Goal: Task Accomplishment & Management: Use online tool/utility

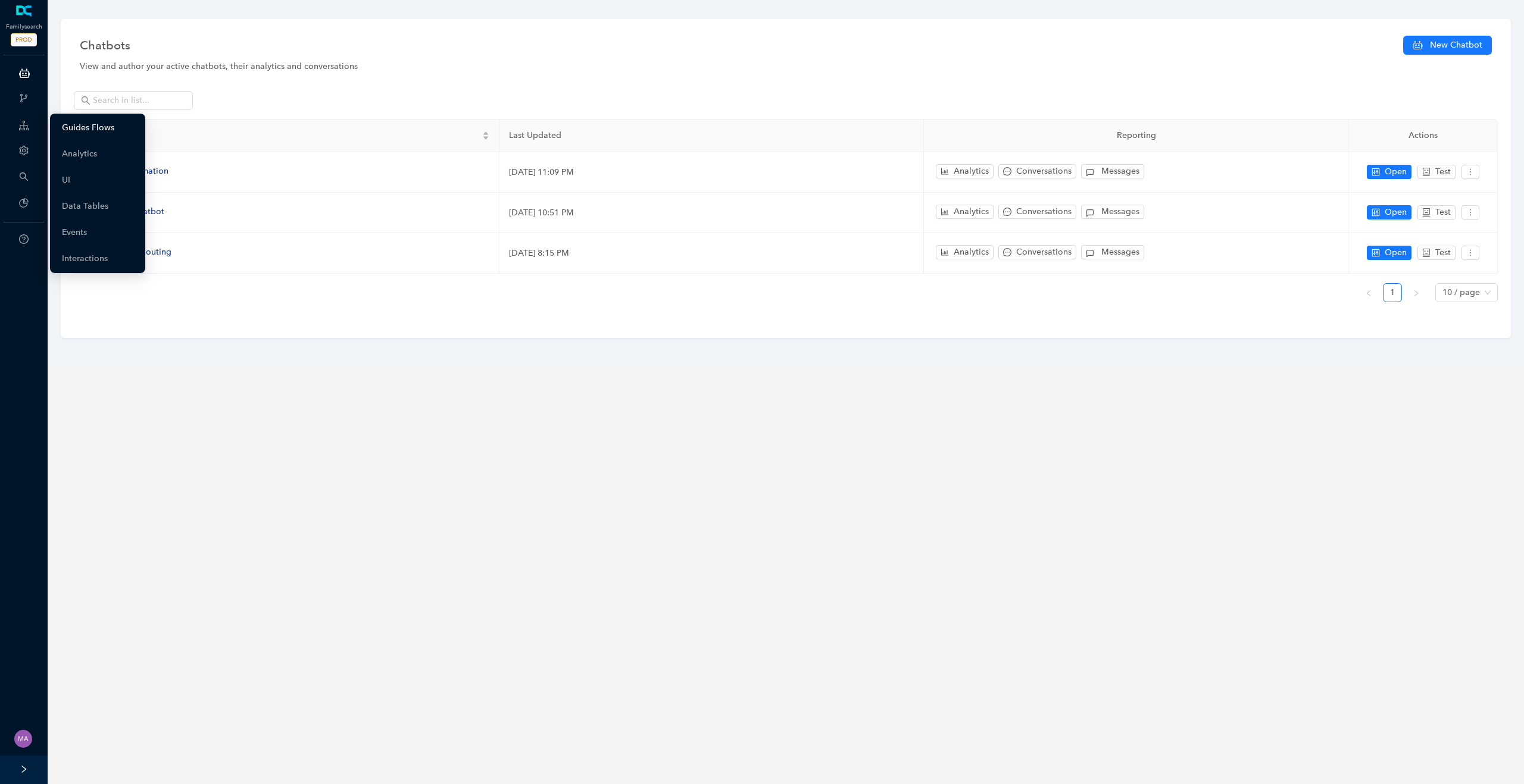
click at [77, 128] on link "Guides Flows" at bounding box center [88, 128] width 53 height 24
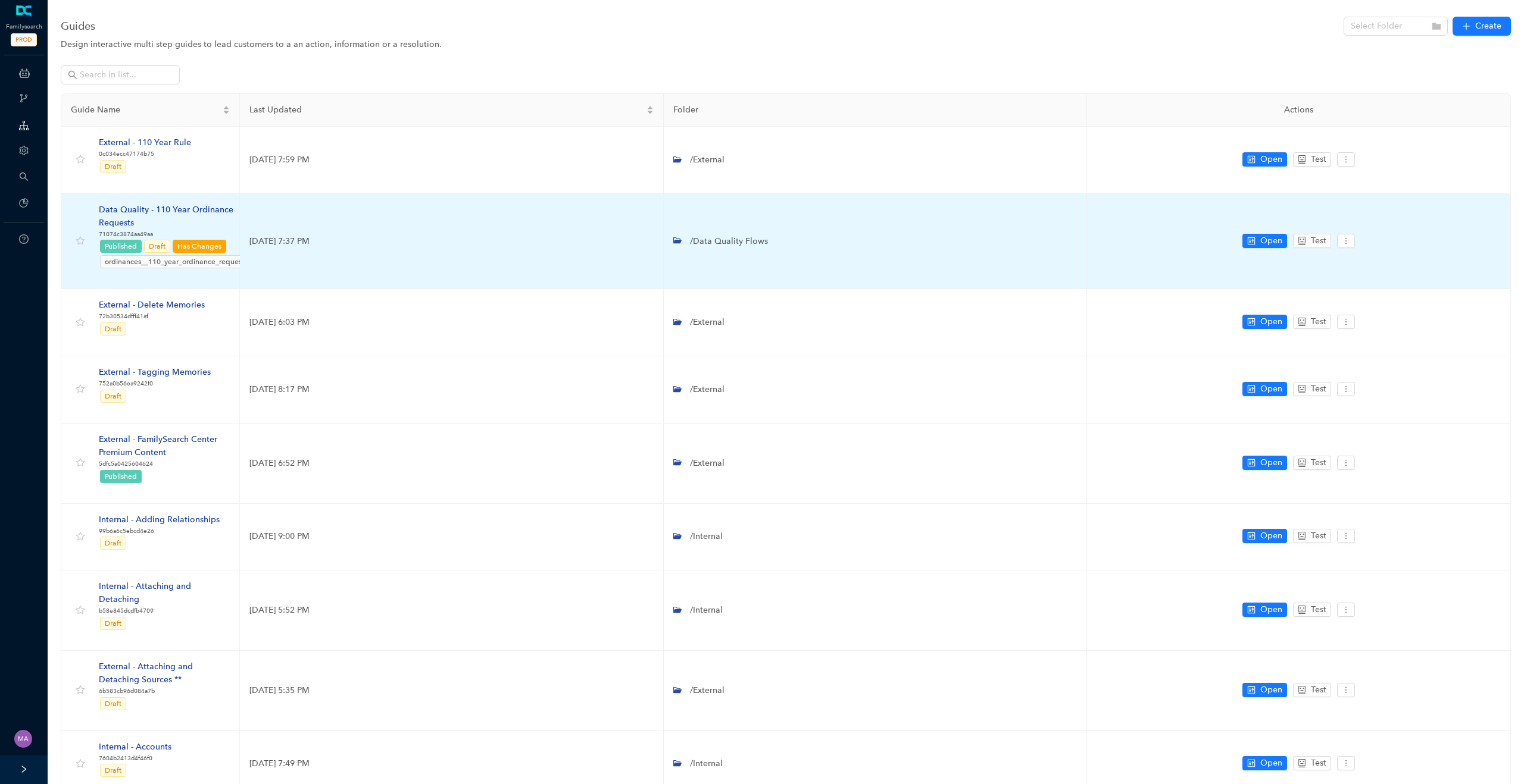
click at [163, 207] on div "Data Quality - 110 Year Ordinance Requests" at bounding box center [175, 216] width 151 height 26
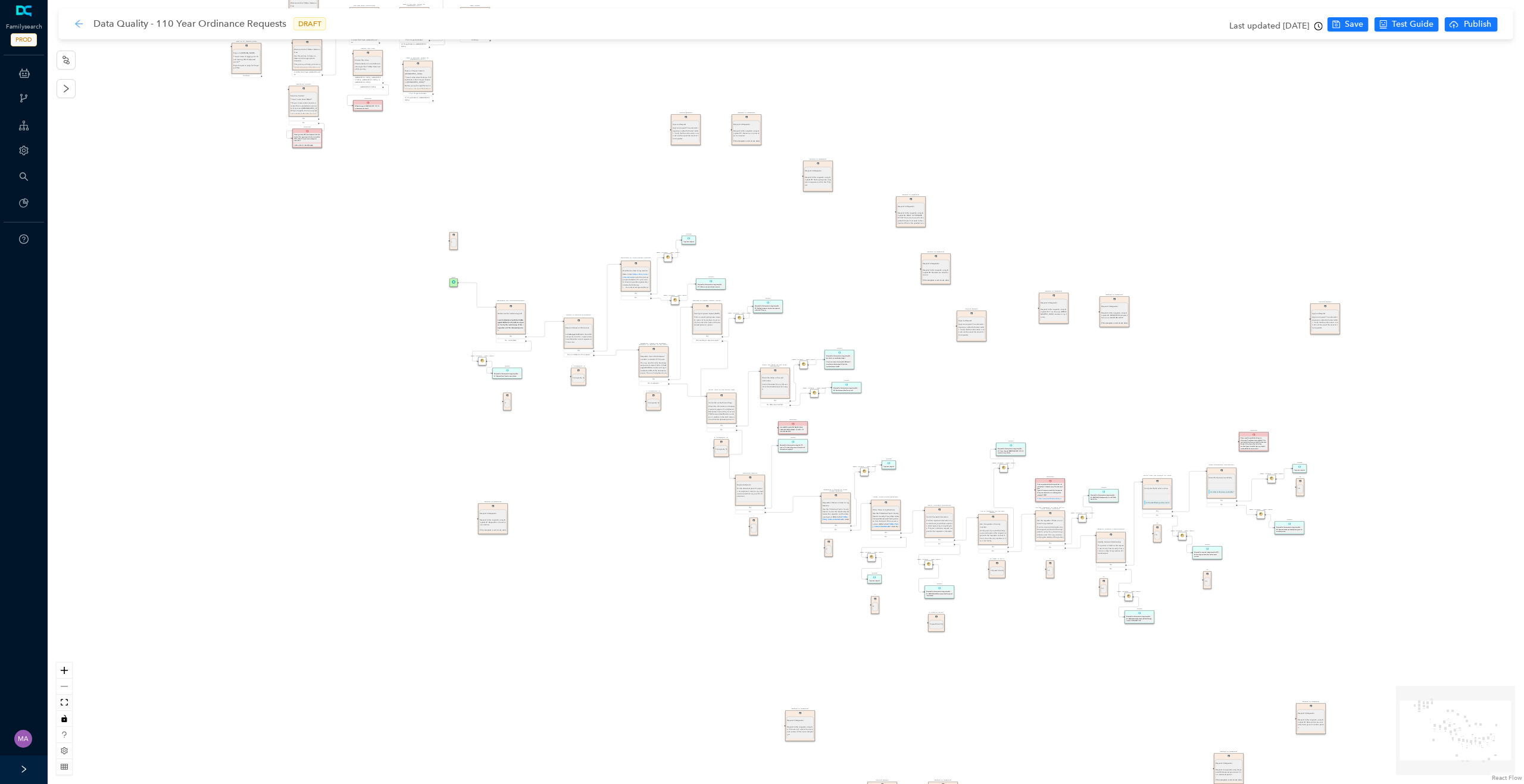
click at [79, 22] on icon "arrow-left" at bounding box center [79, 23] width 8 height 8
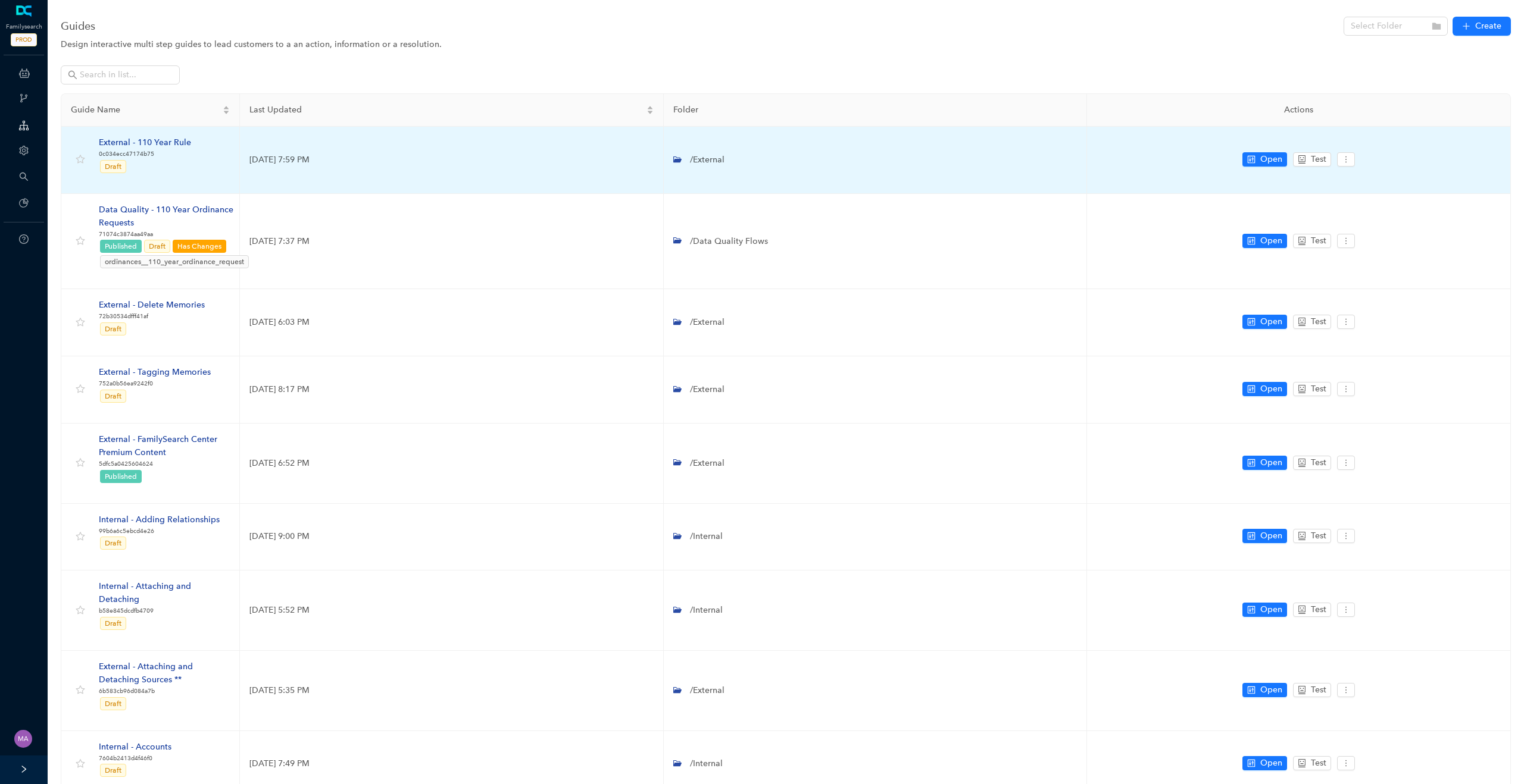
click at [166, 145] on div "External - 110 Year Rule" at bounding box center [145, 142] width 93 height 13
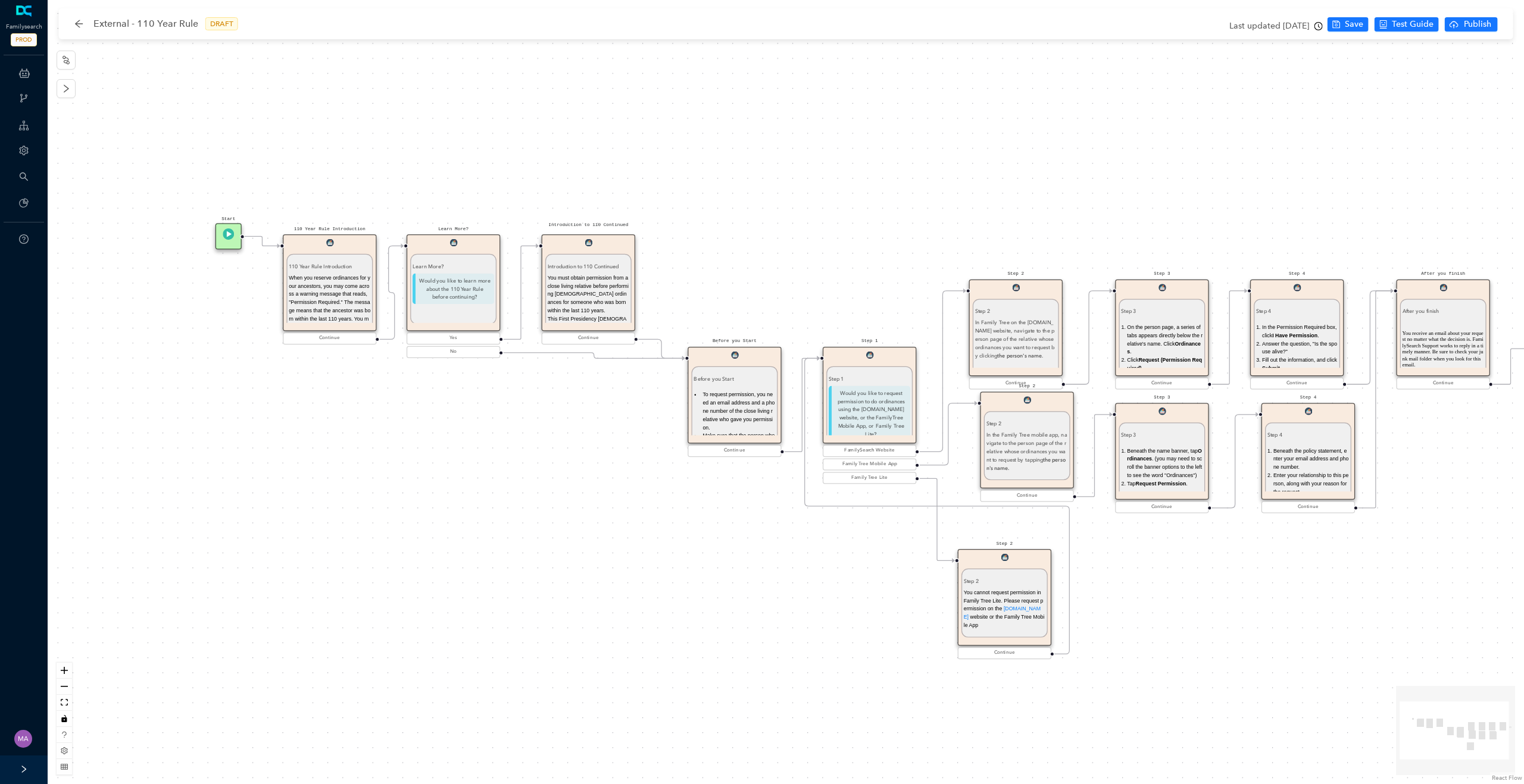
drag, startPoint x: 278, startPoint y: 348, endPoint x: 378, endPoint y: 397, distance: 111.4
click at [378, 397] on div "Start 110 Year Rule Introduction 110 Year Rule Introduction When you reserve or…" at bounding box center [786, 392] width 1476 height 784
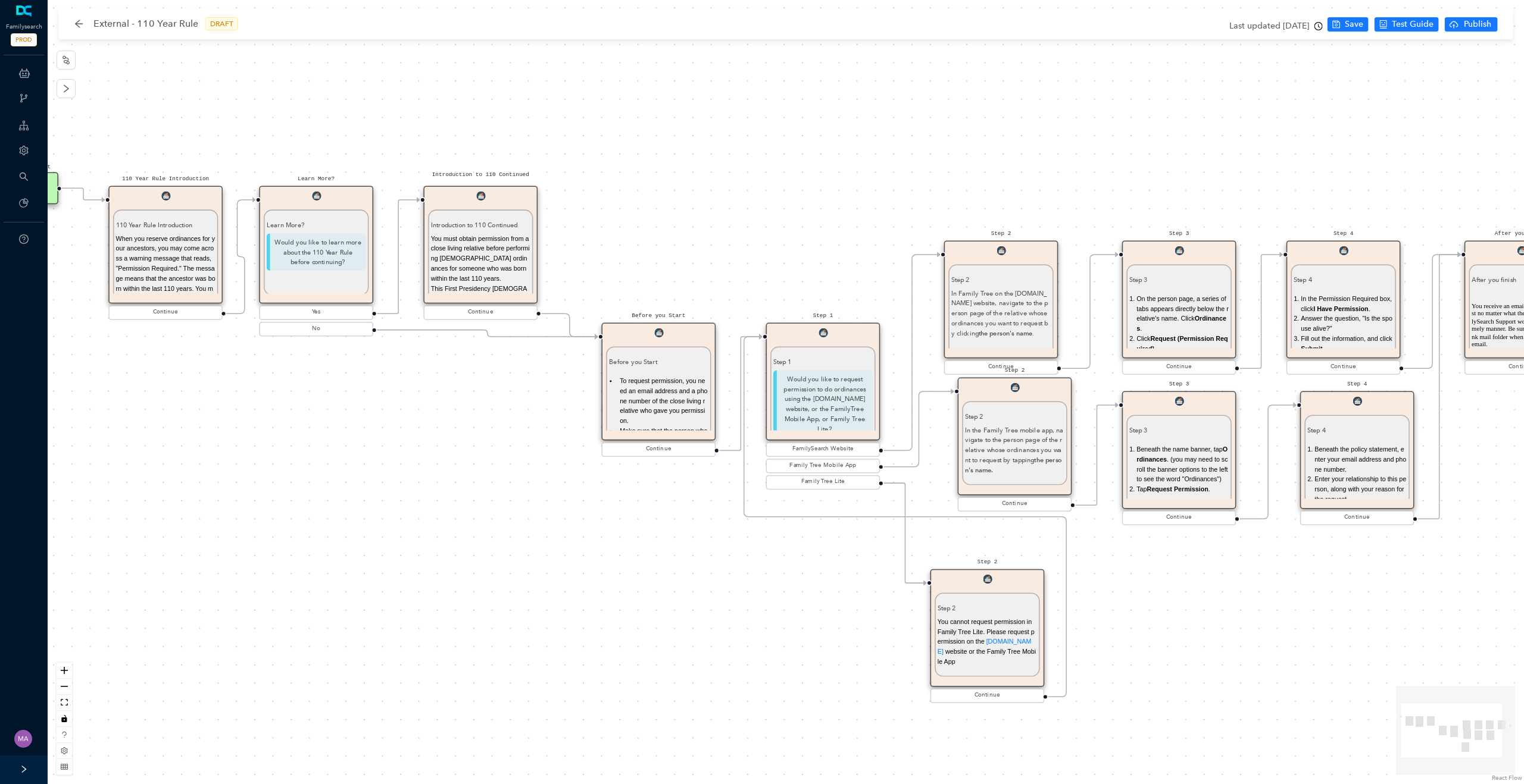
drag, startPoint x: 1265, startPoint y: 85, endPoint x: 1112, endPoint y: 71, distance: 153.6
click at [1112, 71] on div "Start 110 Year Rule Introduction 110 Year Rule Introduction When you reserve or…" at bounding box center [786, 392] width 1476 height 784
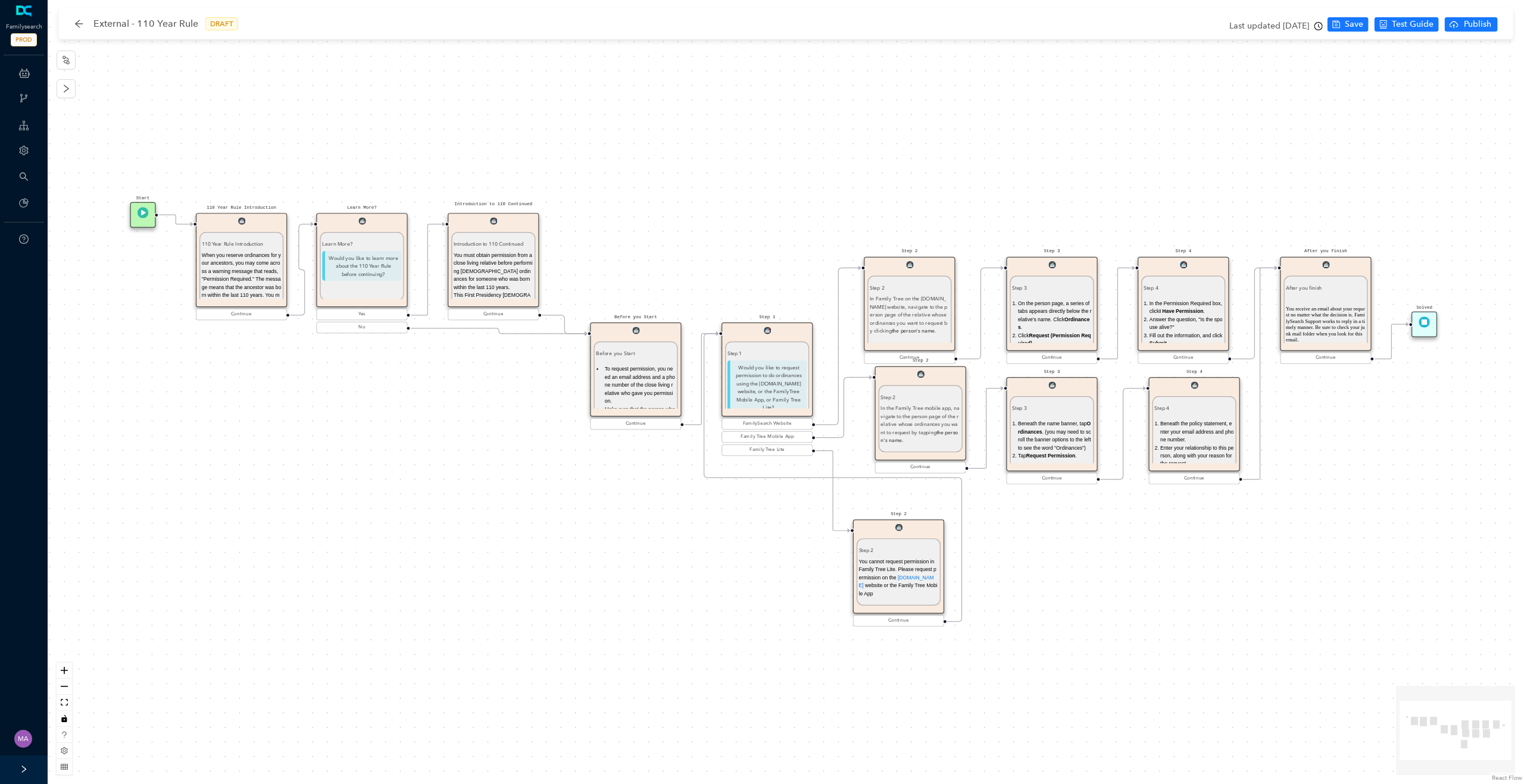
drag, startPoint x: 1112, startPoint y: 72, endPoint x: 998, endPoint y: 122, distance: 124.5
click at [998, 122] on div "Start 110 Year Rule Introduction 110 Year Rule Introduction When you reserve or…" at bounding box center [786, 392] width 1476 height 784
click at [1416, 25] on span "Test Guide" at bounding box center [1412, 24] width 41 height 13
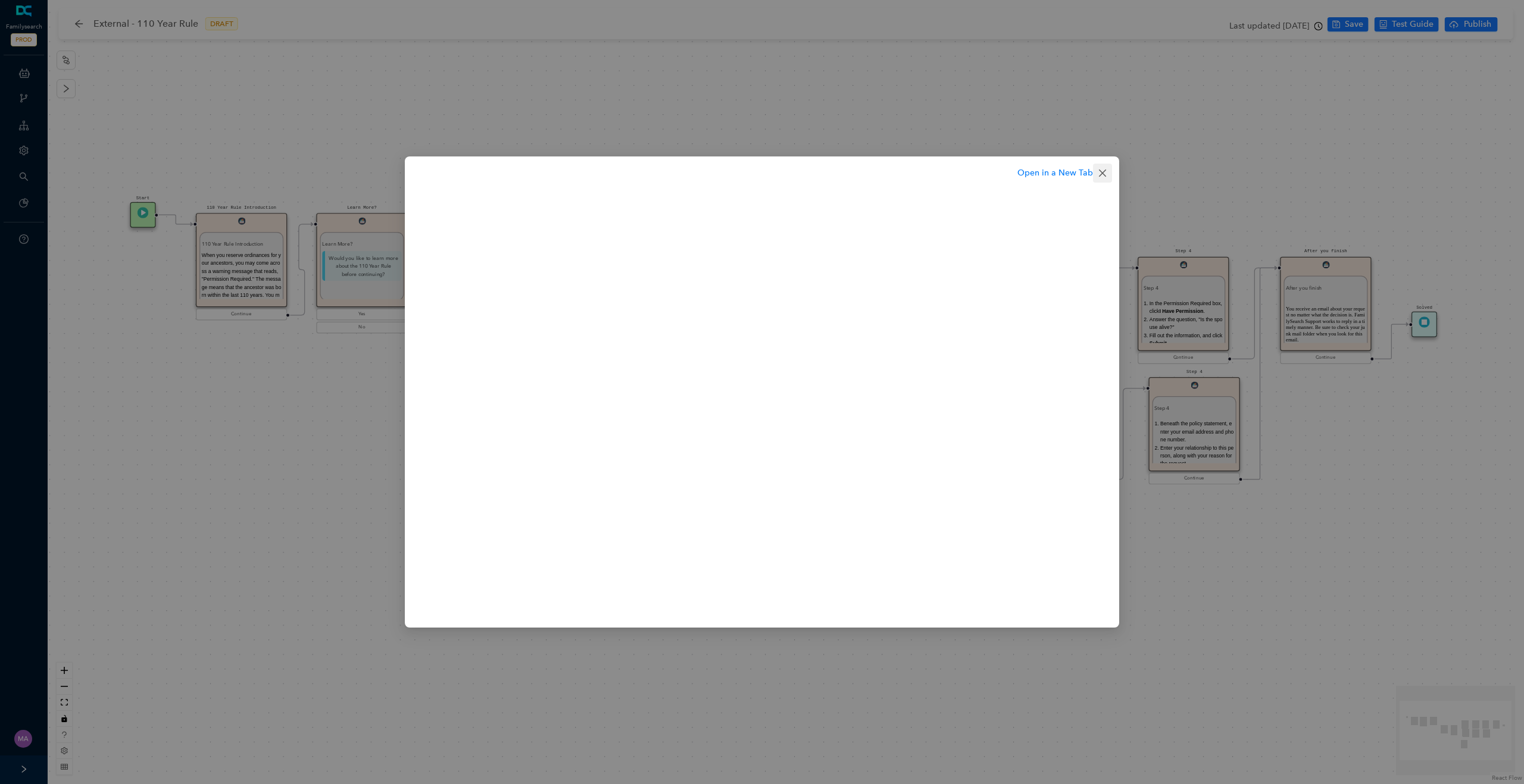
click at [1103, 175] on icon "close" at bounding box center [1103, 173] width 10 height 10
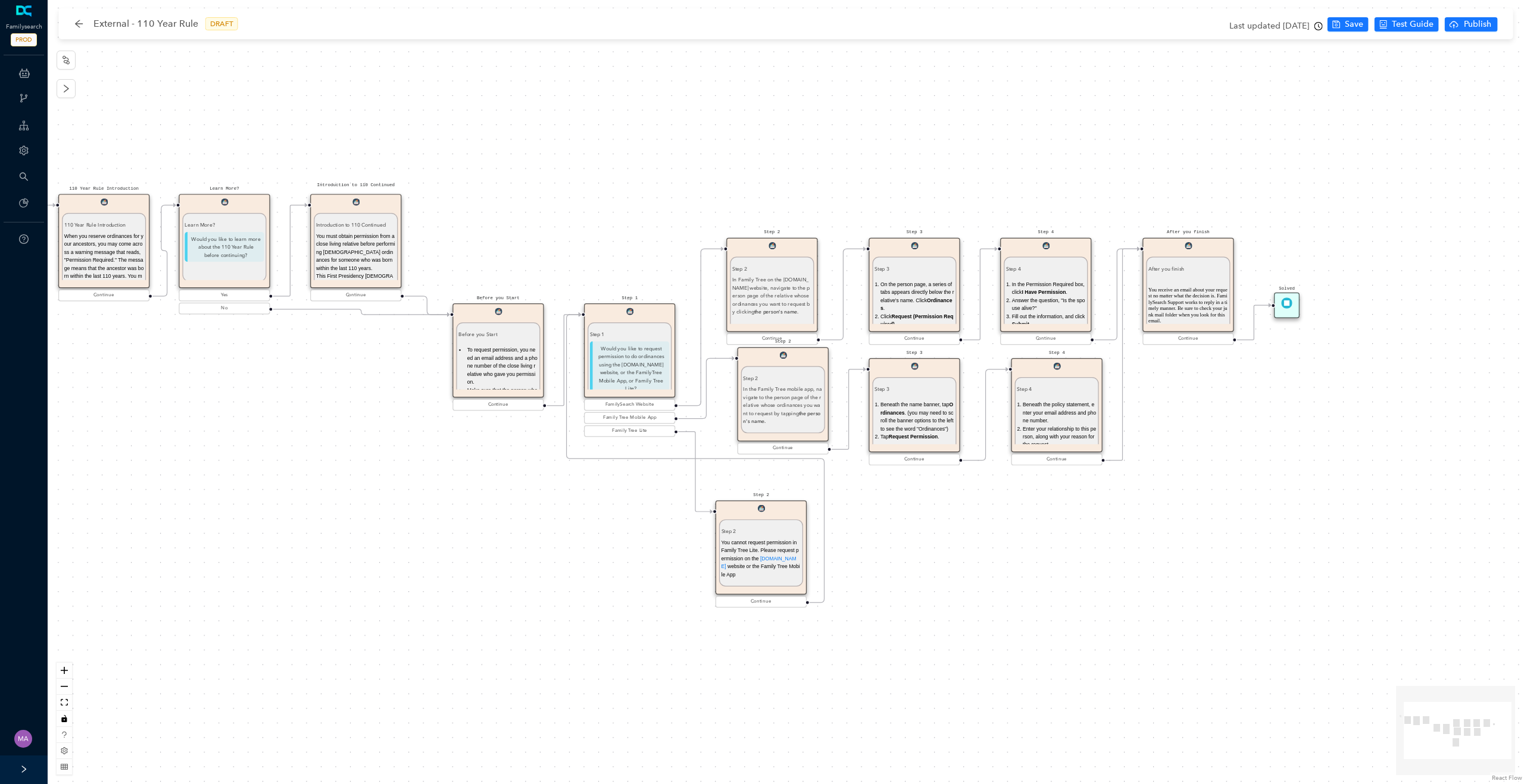
drag, startPoint x: 728, startPoint y: 543, endPoint x: 590, endPoint y: 524, distance: 139.3
click at [590, 524] on div "Start 110 Year Rule Introduction 110 Year Rule Introduction When you reserve or…" at bounding box center [786, 392] width 1476 height 784
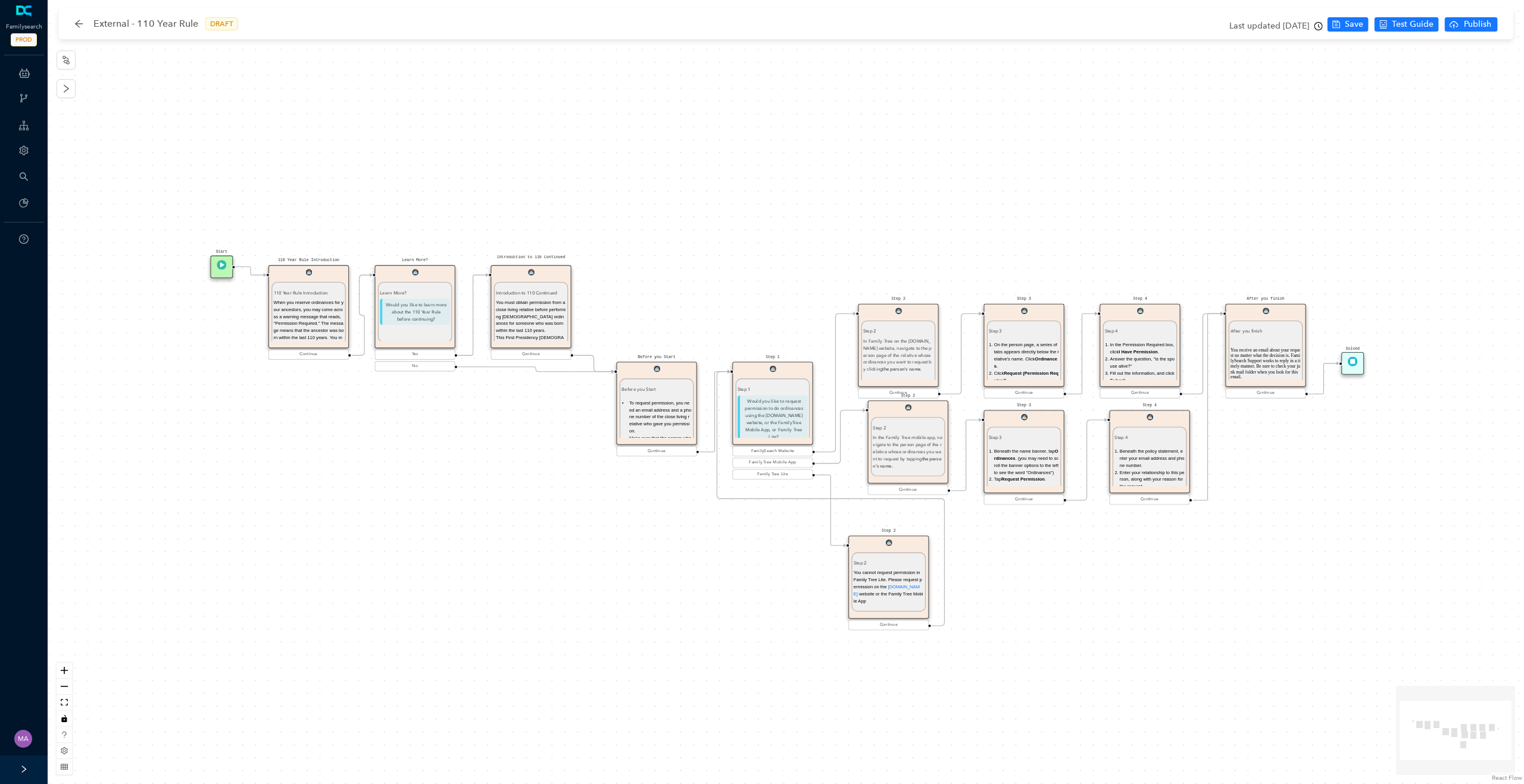
drag, startPoint x: 976, startPoint y: 91, endPoint x: 1078, endPoint y: 174, distance: 131.5
click at [1078, 174] on div "Start 110 Year Rule Introduction 110 Year Rule Introduction When you reserve or…" at bounding box center [786, 392] width 1476 height 784
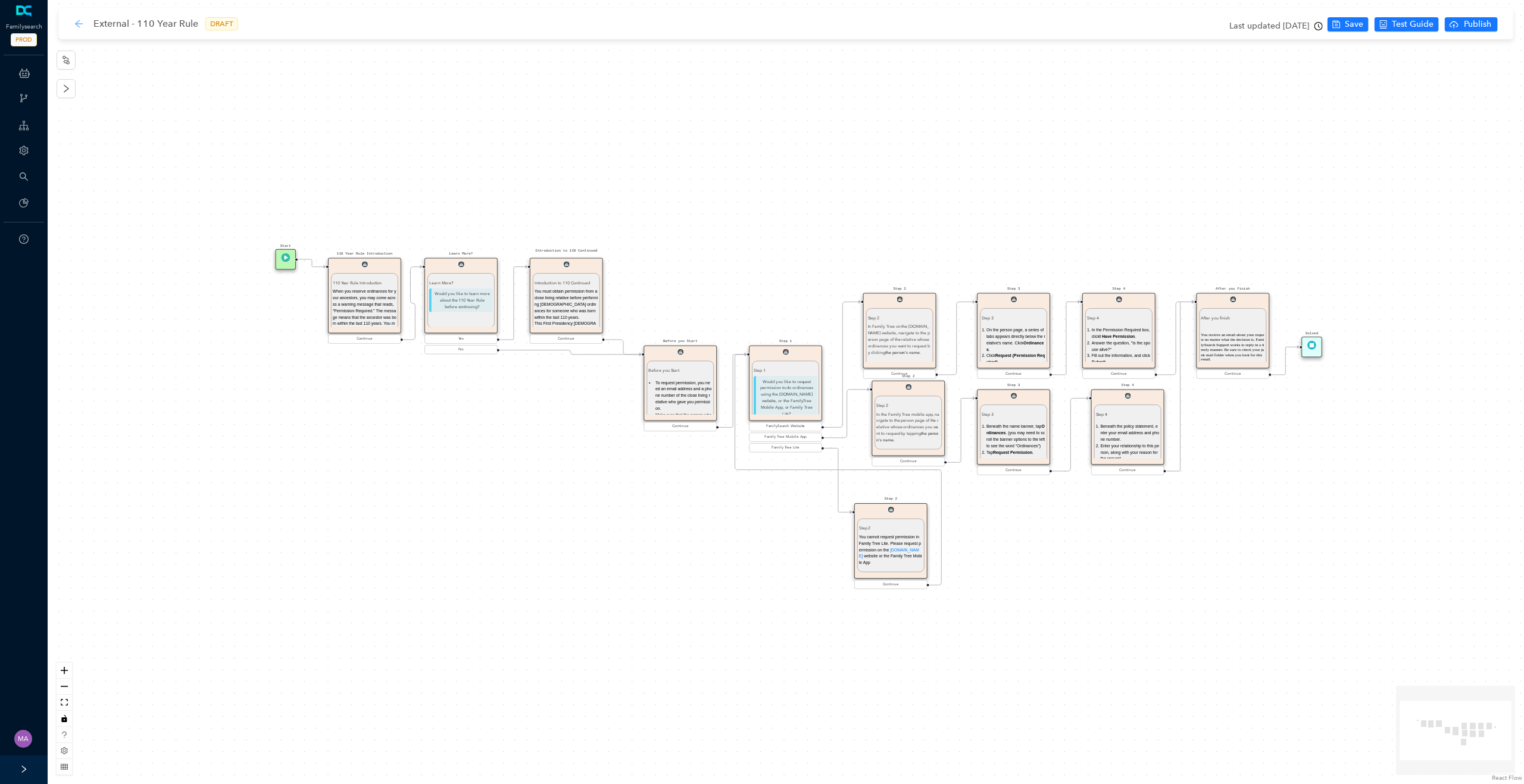
click at [75, 25] on icon "arrow-left" at bounding box center [79, 24] width 10 height 10
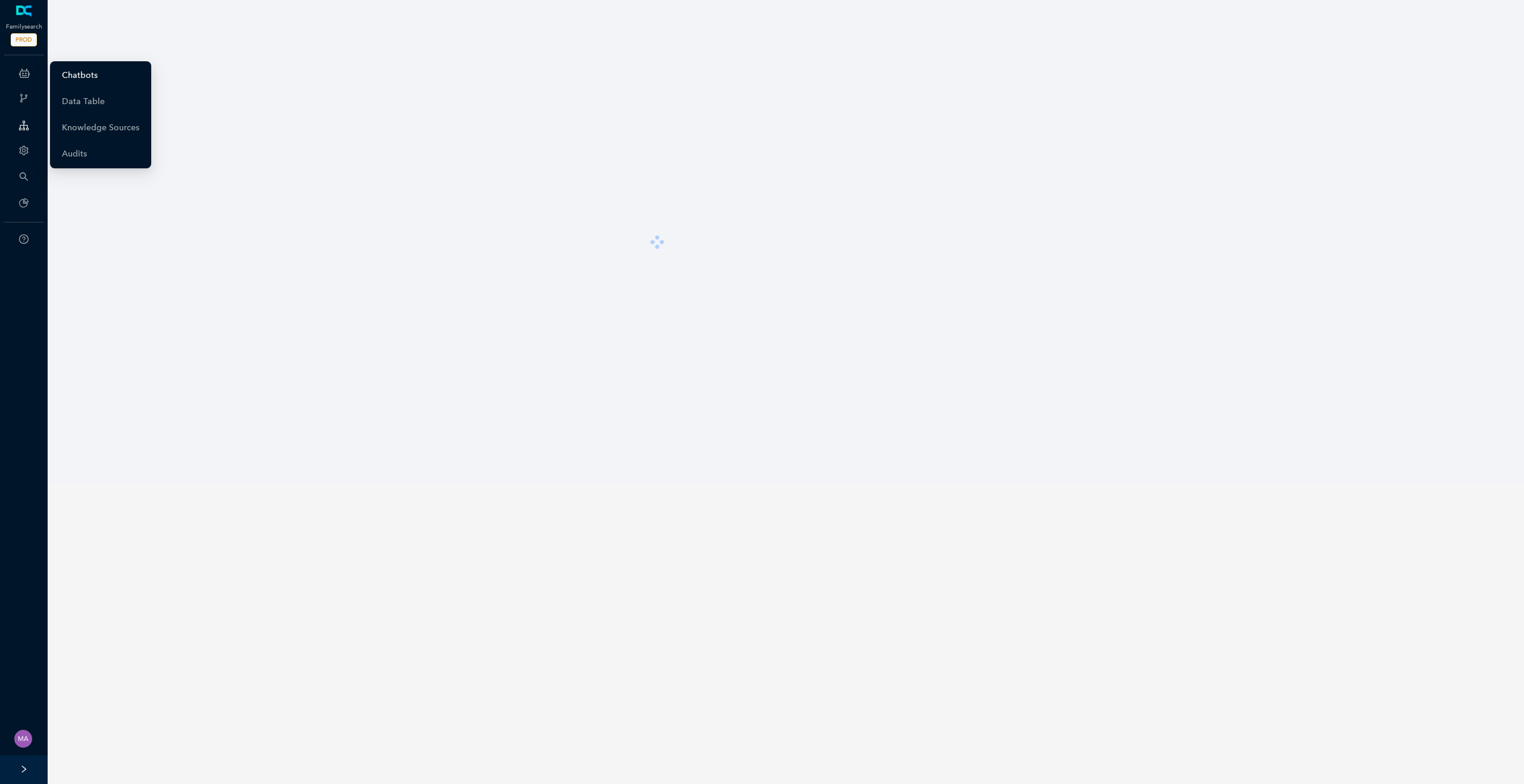
click at [74, 81] on link "Chatbots" at bounding box center [79, 76] width 36 height 24
